Goal: Check status: Check status

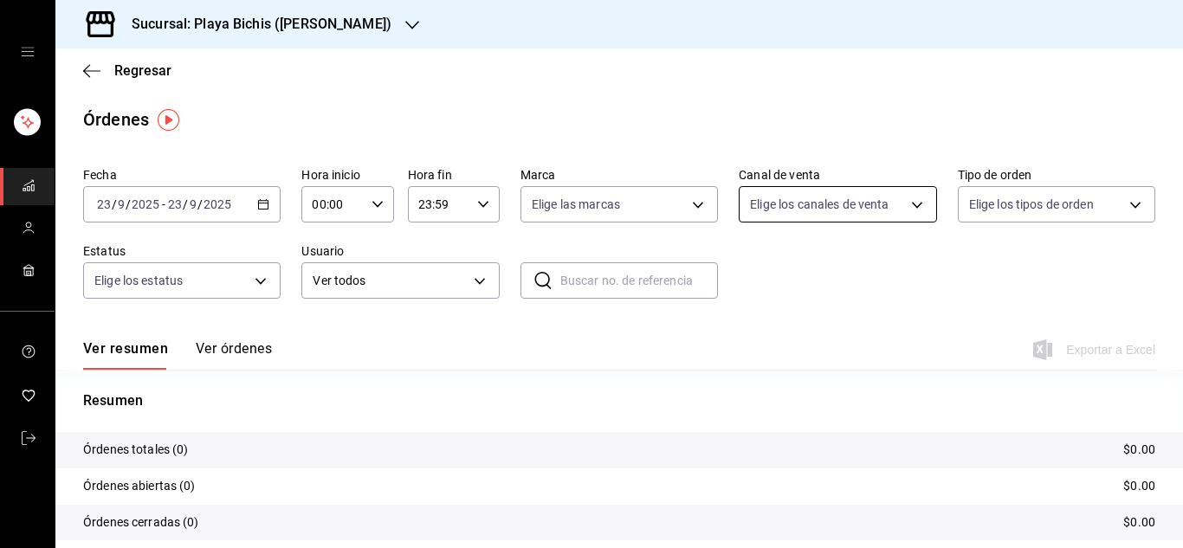
click at [903, 206] on body "Sucursal: Playa Bichis (Gomez Morin) Regresar Órdenes Fecha 2025-09-23 23 / 9 /…" at bounding box center [591, 274] width 1183 height 548
click at [802, 369] on span "Uber Eats" at bounding box center [848, 368] width 139 height 18
type input "UBER_EATS"
checkbox input "true"
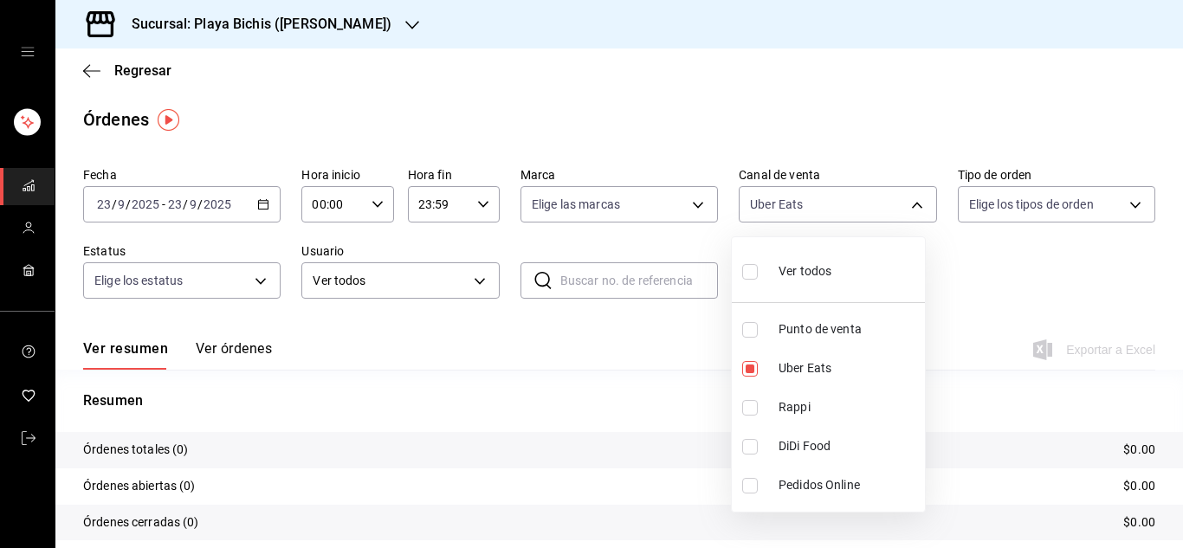
click at [257, 207] on div at bounding box center [591, 274] width 1183 height 548
click at [259, 207] on icon "button" at bounding box center [263, 204] width 12 height 12
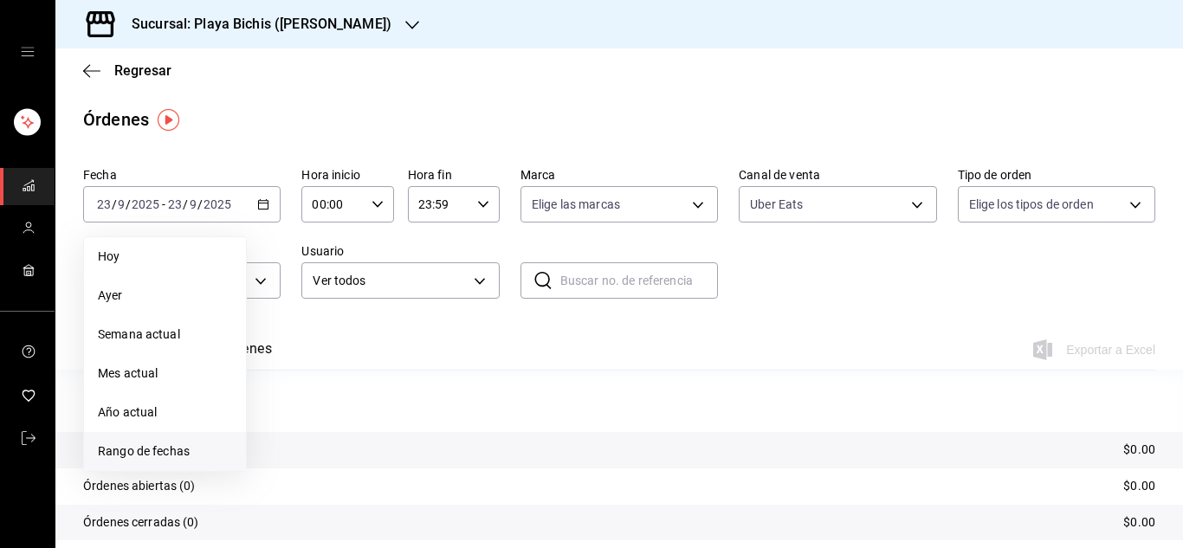
click at [140, 448] on span "Rango de fechas" at bounding box center [165, 452] width 134 height 18
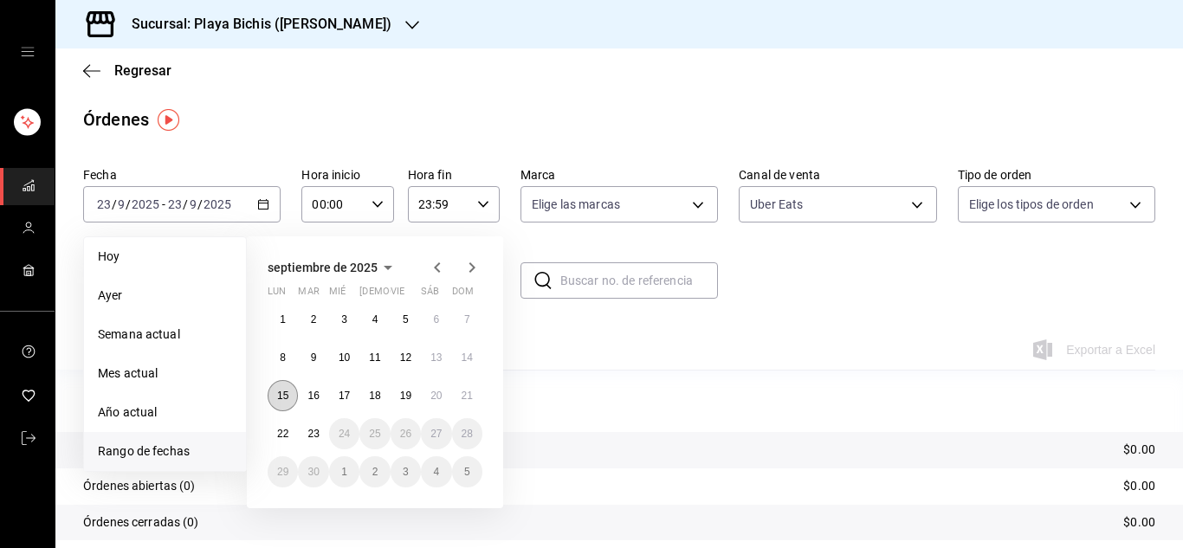
click at [288, 392] on abbr "15" at bounding box center [282, 396] width 11 height 12
click at [466, 400] on abbr "21" at bounding box center [467, 396] width 11 height 12
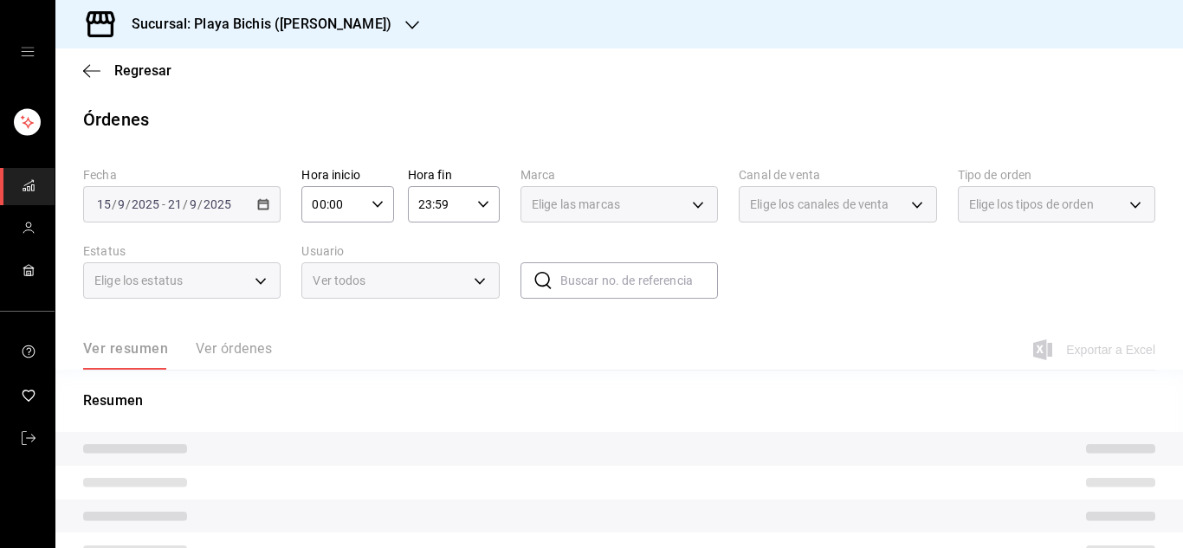
type input "UBER_EATS"
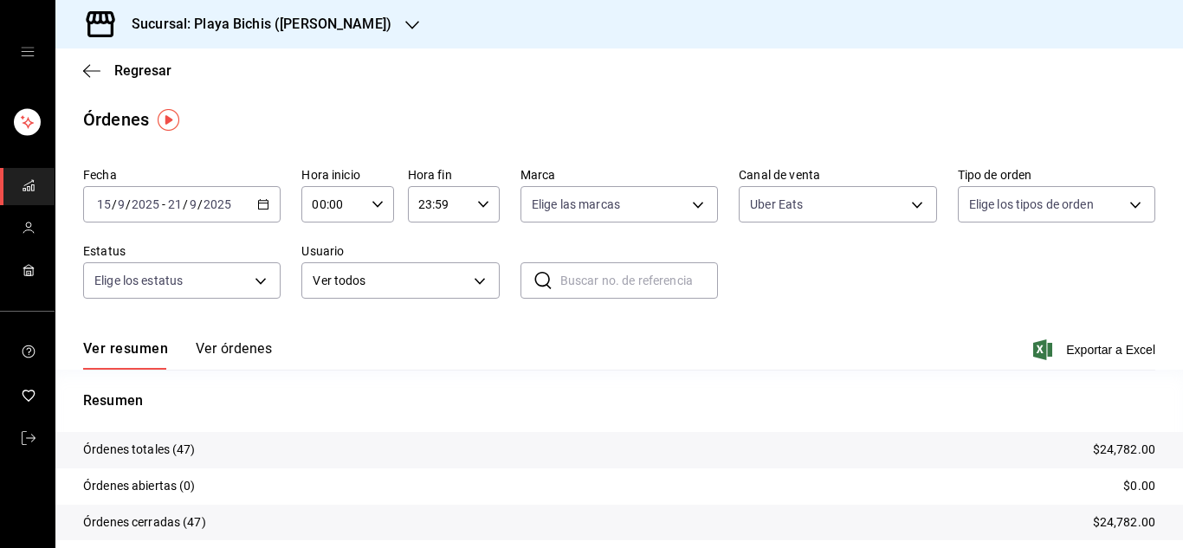
click at [405, 28] on icon "button" at bounding box center [412, 25] width 14 height 14
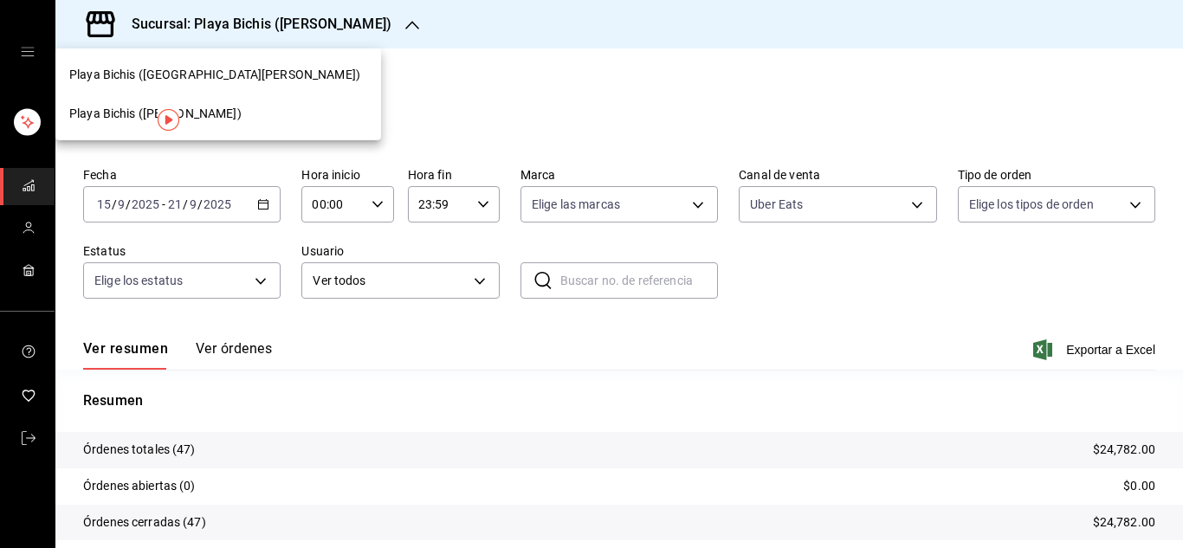
click at [230, 68] on div "Playa Bichis ([GEOGRAPHIC_DATA][PERSON_NAME])" at bounding box center [218, 75] width 298 height 18
